Goal: Task Accomplishment & Management: Manage account settings

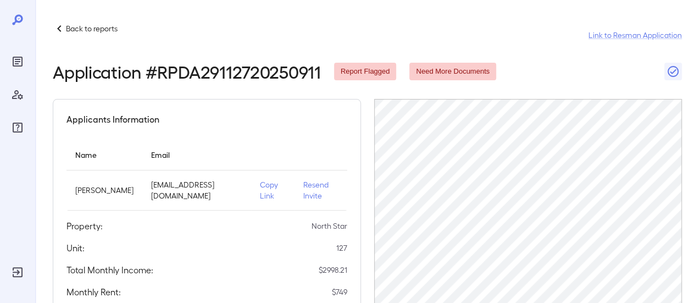
click at [103, 27] on p "Back to reports" at bounding box center [92, 28] width 52 height 11
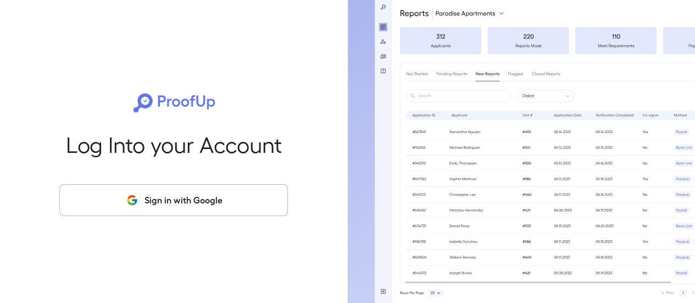
click at [159, 206] on button "Sign in with Google" at bounding box center [173, 200] width 229 height 32
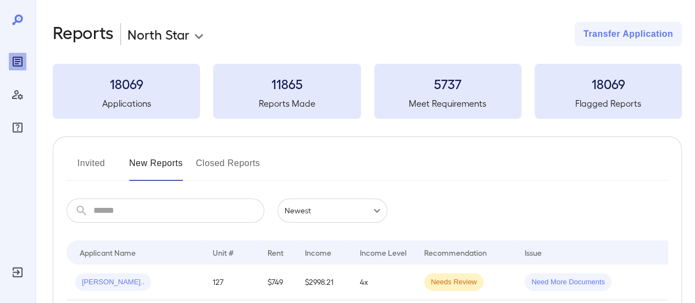
click at [95, 168] on button "Invited" at bounding box center [91, 167] width 49 height 26
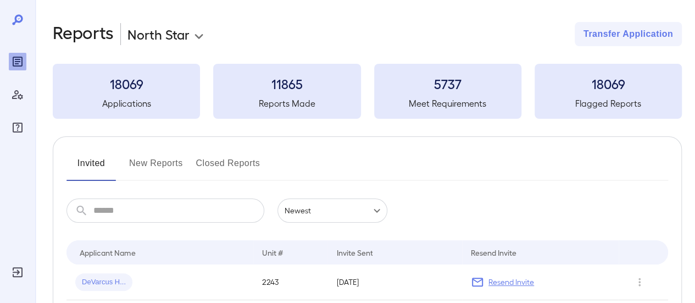
click at [126, 214] on input "text" at bounding box center [178, 210] width 171 height 24
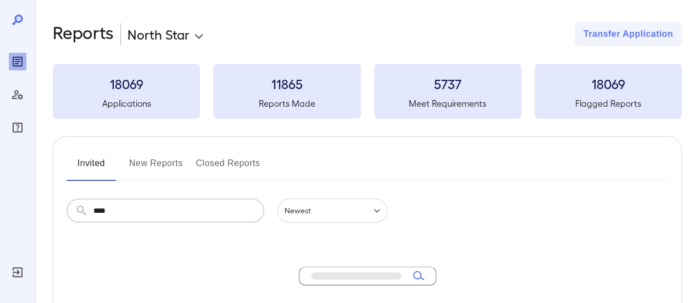
type input "****"
click at [145, 164] on button "New Reports" at bounding box center [156, 167] width 54 height 26
click at [120, 210] on input "text" at bounding box center [178, 210] width 171 height 24
type input "****"
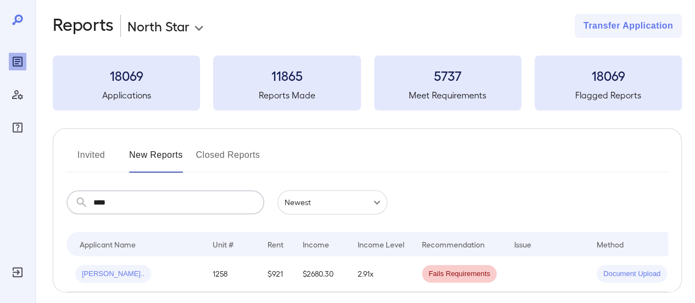
scroll to position [55, 0]
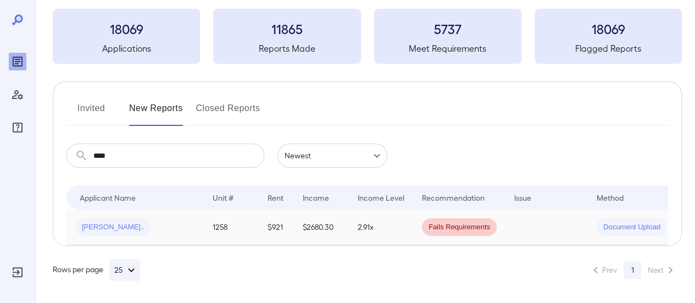
click at [142, 224] on div "[PERSON_NAME].." at bounding box center [135, 227] width 120 height 18
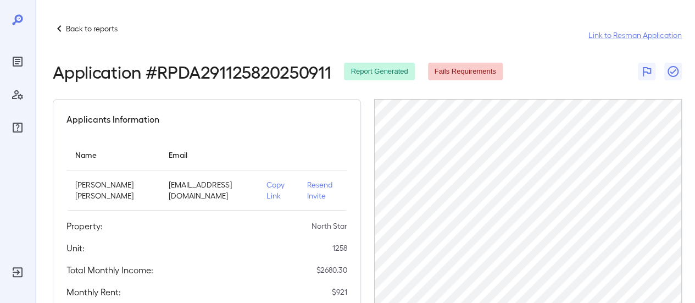
click at [312, 195] on p "Resend Invite" at bounding box center [322, 190] width 31 height 22
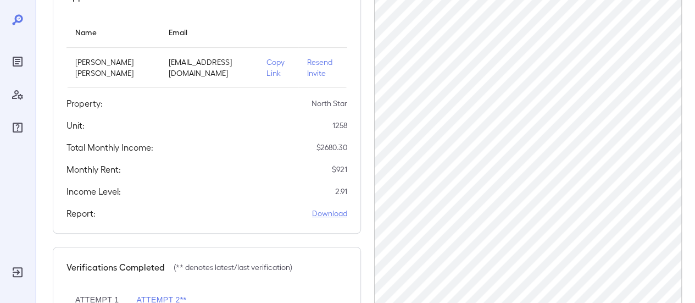
scroll to position [165, 0]
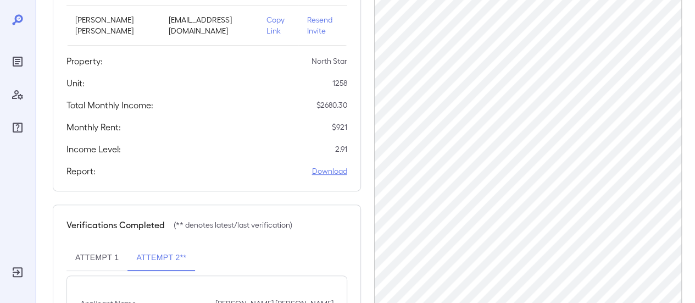
click at [330, 170] on link "Download" at bounding box center [329, 170] width 35 height 11
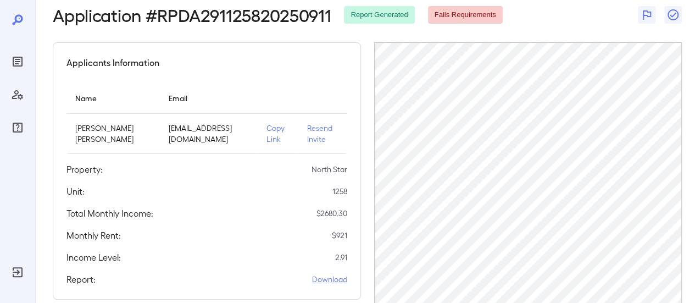
scroll to position [110, 0]
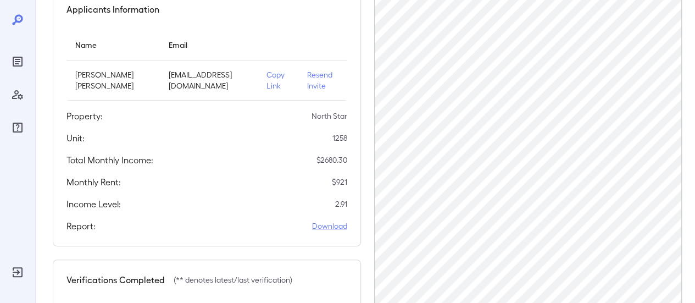
click at [310, 79] on p "Resend Invite" at bounding box center [322, 80] width 31 height 22
click at [308, 78] on p "Resend Invite" at bounding box center [322, 80] width 31 height 22
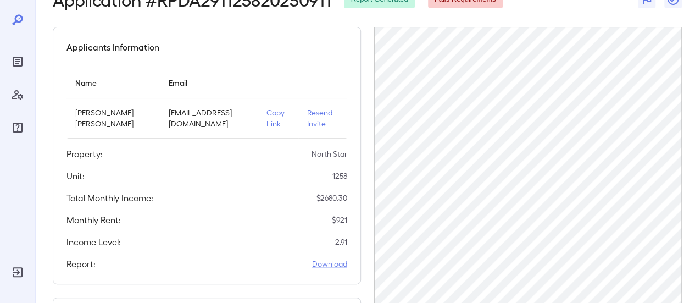
scroll to position [55, 0]
